Goal: Find contact information: Find contact information

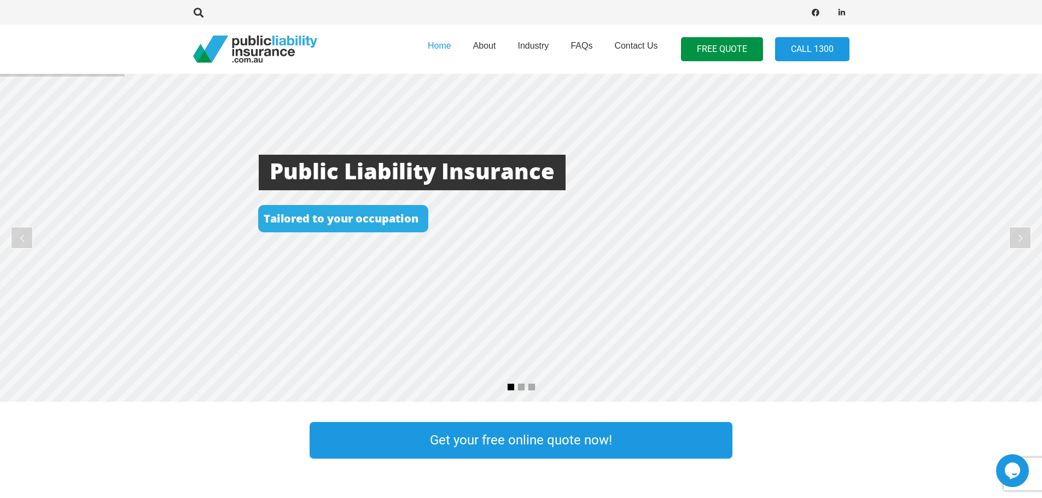
drag, startPoint x: 839, startPoint y: 13, endPoint x: 816, endPoint y: 23, distance: 25.7
click at [839, 13] on icon "LinkedIn" at bounding box center [841, 12] width 15 height 15
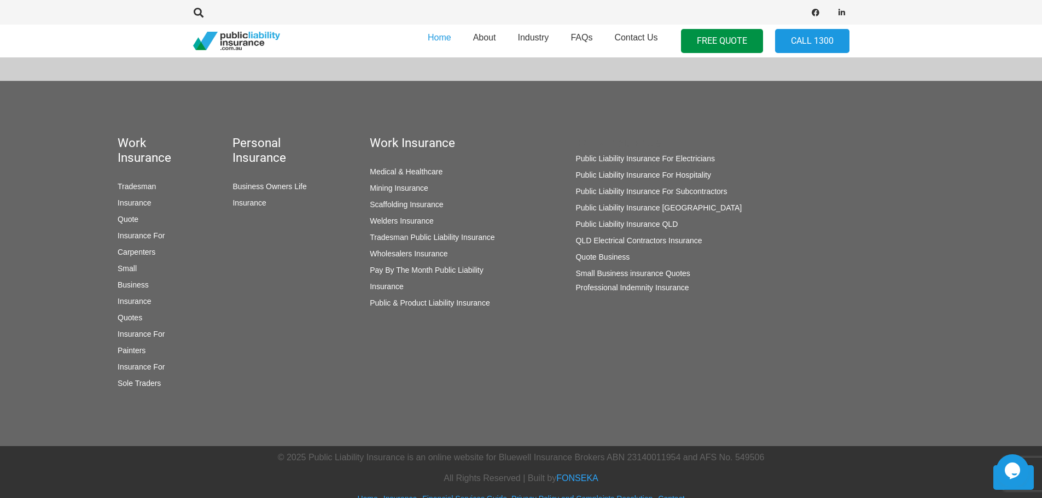
drag, startPoint x: 426, startPoint y: 198, endPoint x: 561, endPoint y: 518, distance: 347.2
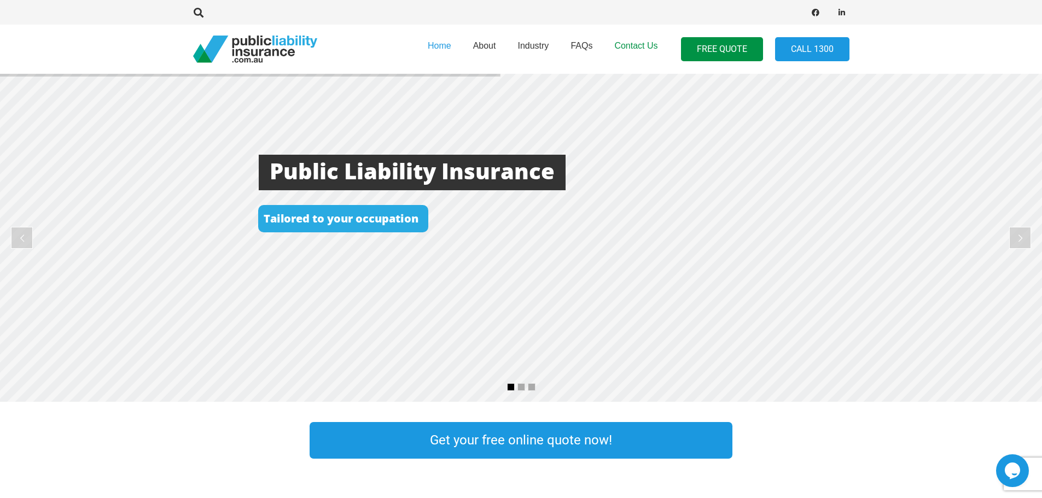
click at [622, 47] on span "Contact Us" at bounding box center [635, 45] width 43 height 9
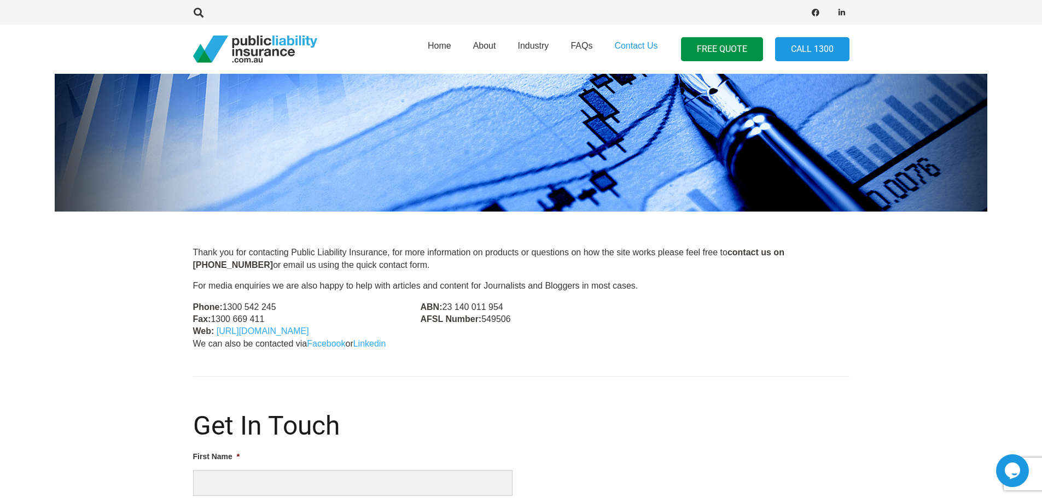
scroll to position [328, 0]
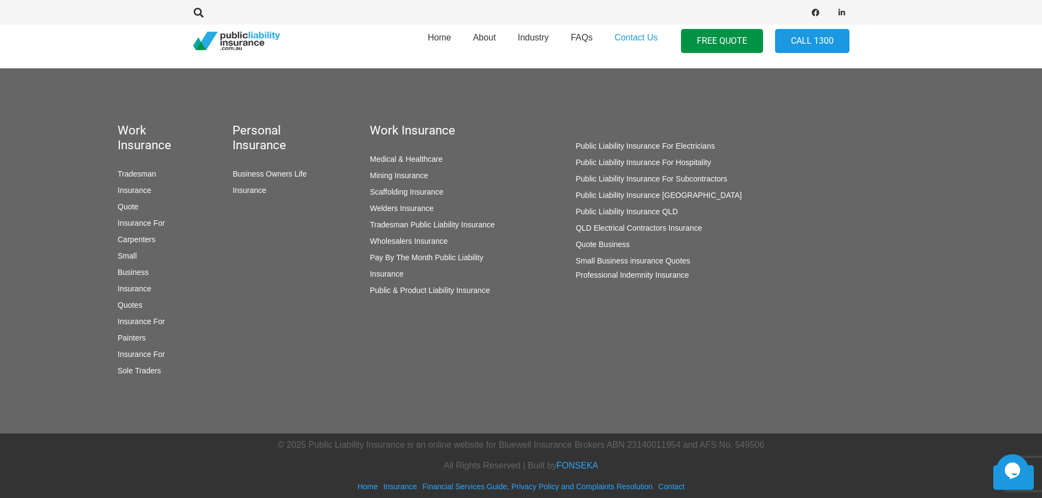
drag, startPoint x: 425, startPoint y: 196, endPoint x: 594, endPoint y: 509, distance: 355.4
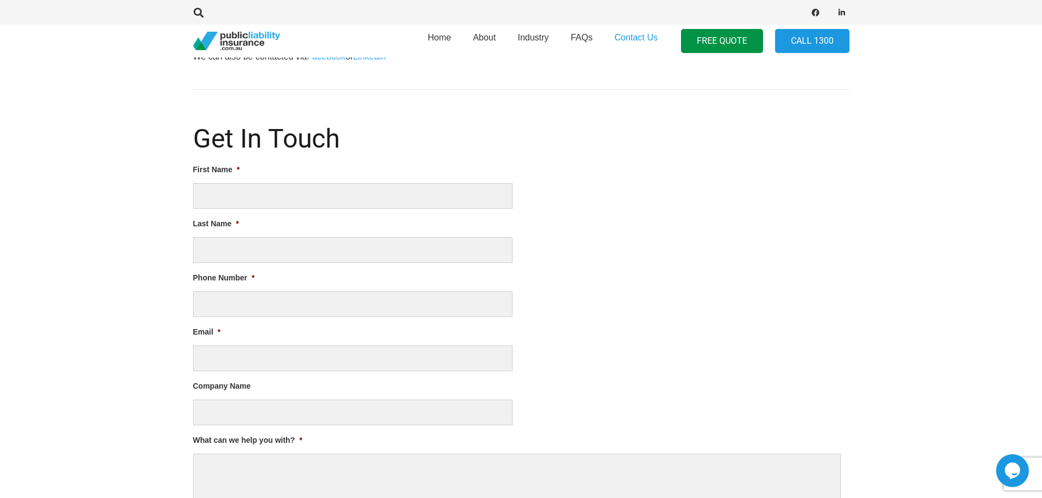
scroll to position [0, 0]
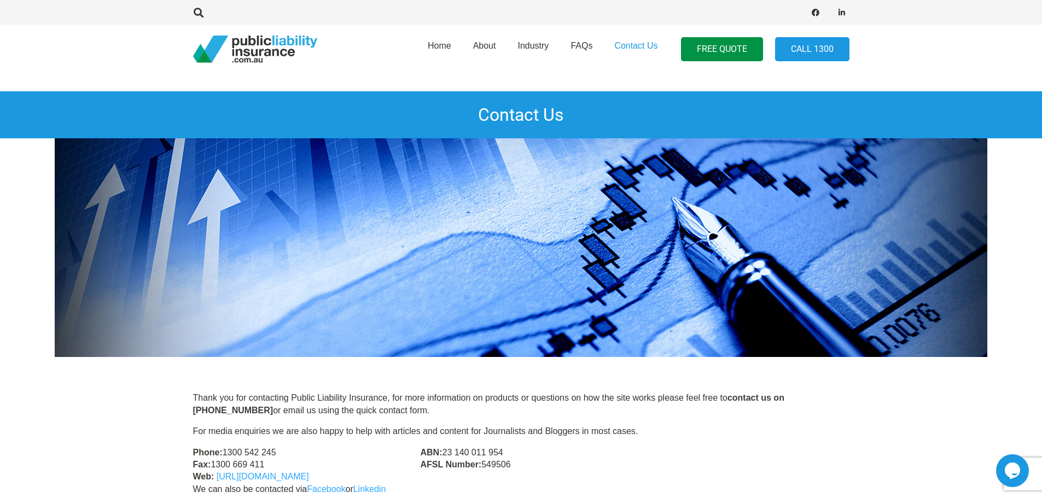
drag, startPoint x: 746, startPoint y: 348, endPoint x: 605, endPoint y: -22, distance: 396.6
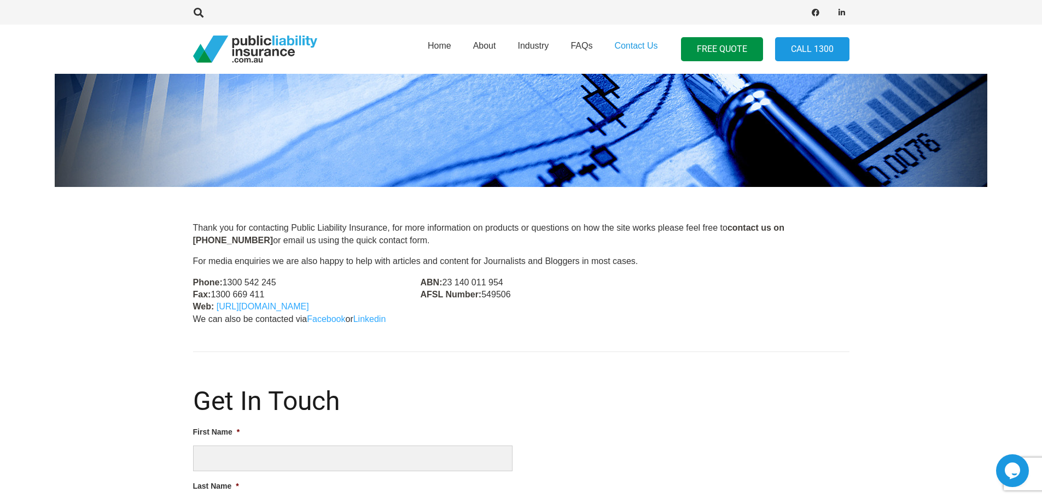
scroll to position [1044, 0]
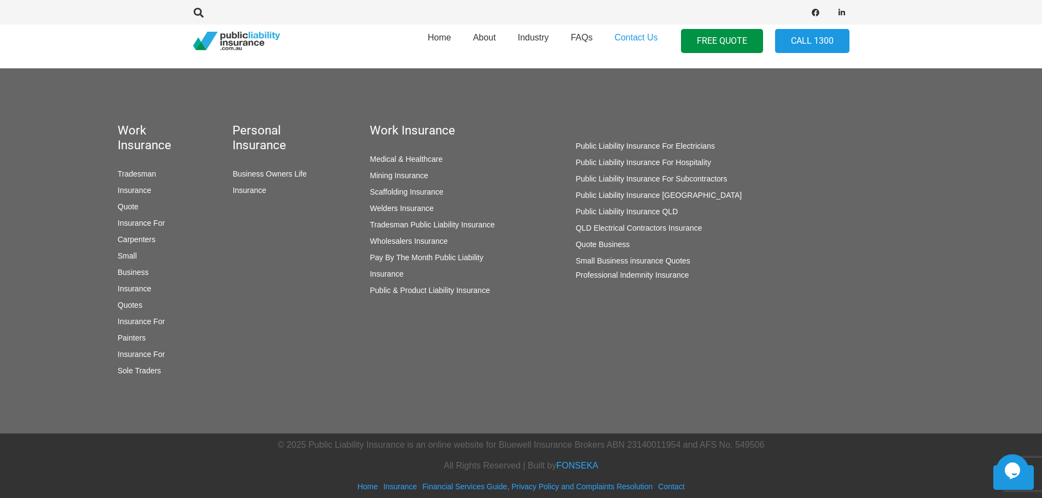
drag, startPoint x: 364, startPoint y: 229, endPoint x: 412, endPoint y: 342, distance: 123.1
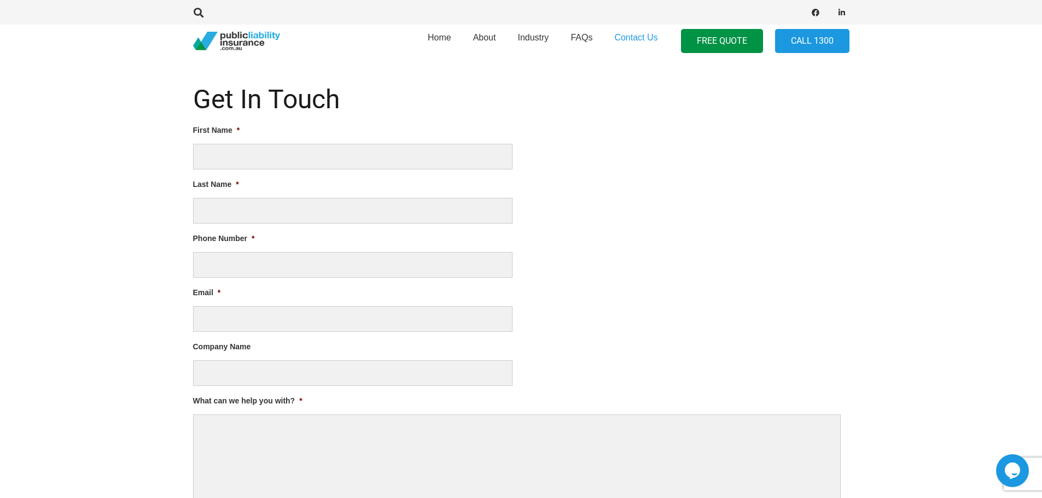
scroll to position [278, 0]
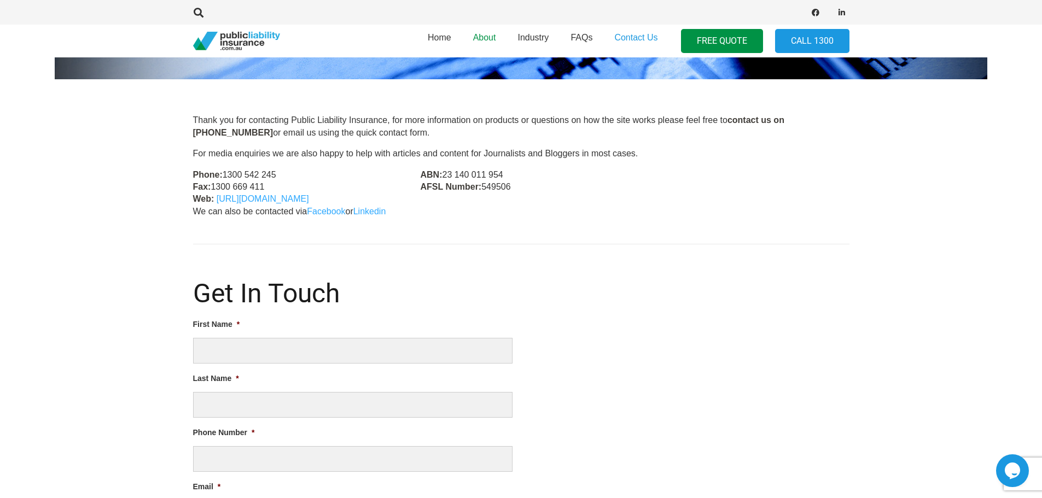
click at [485, 43] on link "About" at bounding box center [484, 40] width 45 height 39
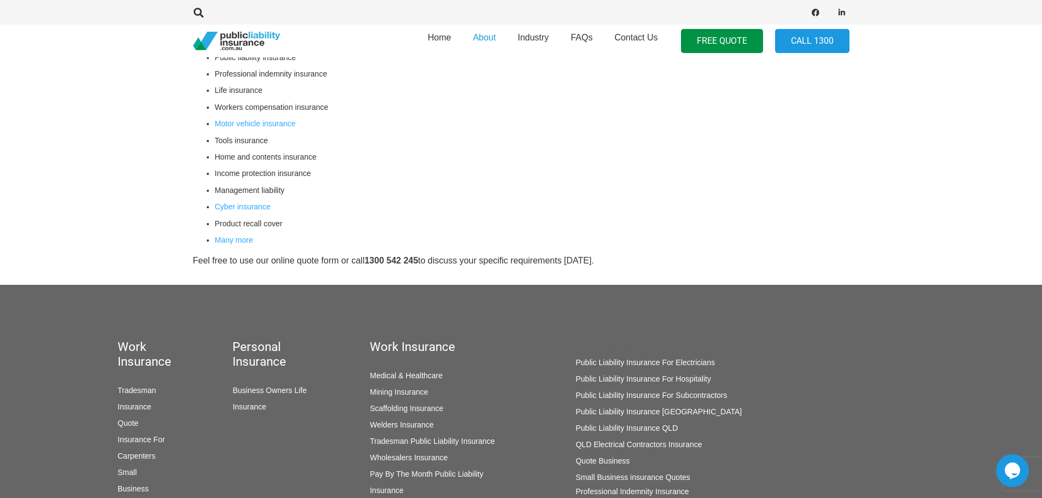
scroll to position [312, 0]
